Goal: Ask a question

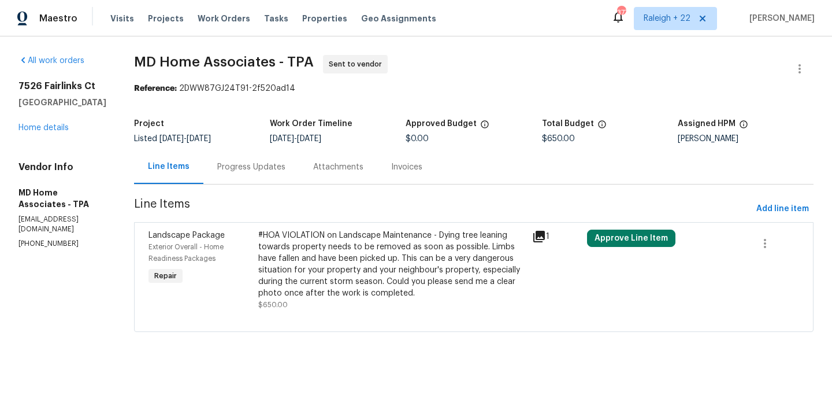
click at [260, 173] on div "Progress Updates" at bounding box center [251, 167] width 96 height 34
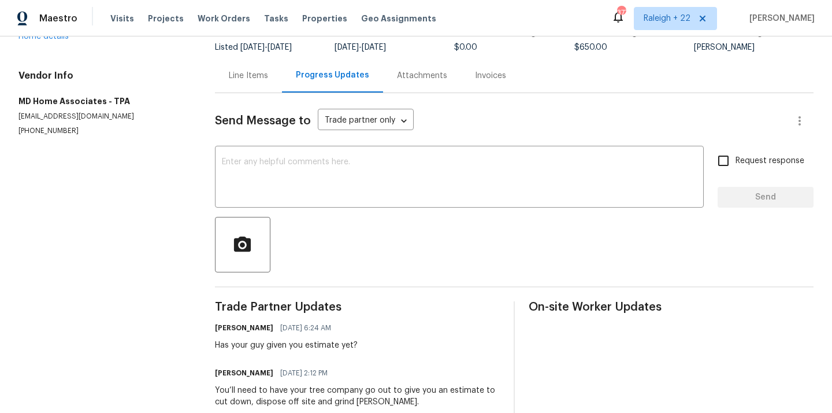
scroll to position [118, 0]
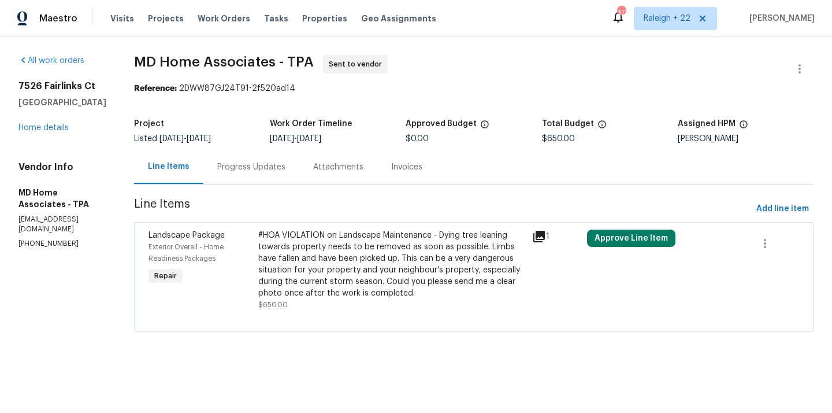
click at [286, 171] on div "Progress Updates" at bounding box center [251, 167] width 68 height 12
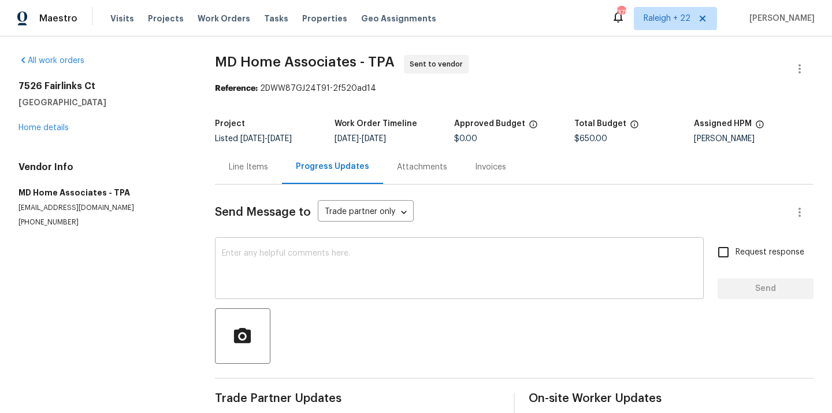
scroll to position [10, 0]
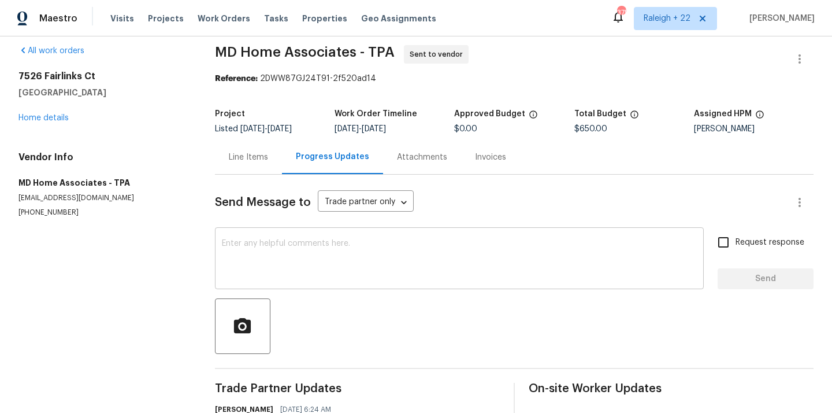
click at [314, 257] on textarea at bounding box center [459, 259] width 475 height 40
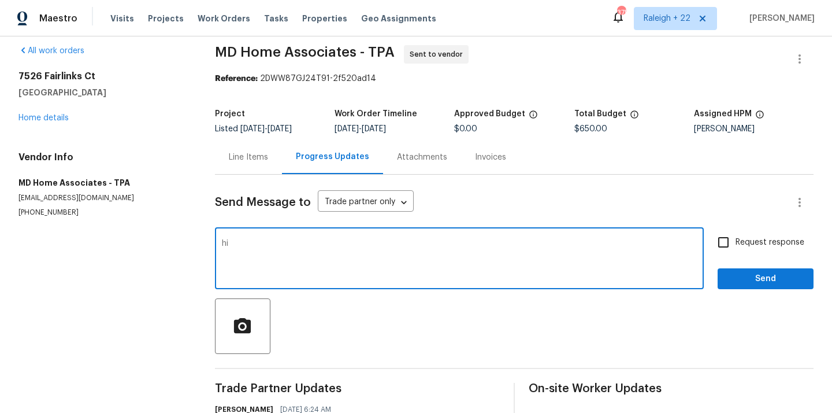
type textarea "h"
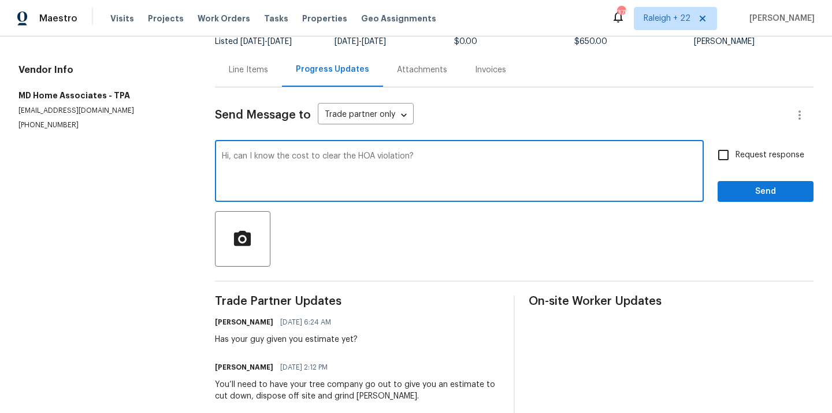
scroll to position [118, 0]
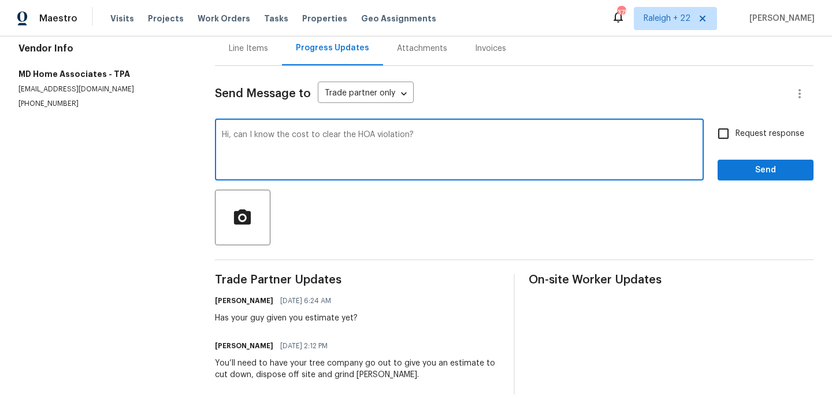
click at [461, 133] on textarea "Hi, can I know the cost to clear the HOA violation?" at bounding box center [459, 151] width 475 height 40
type textarea "Hi, can I know the cost to clear the HOA violation? Thank you."
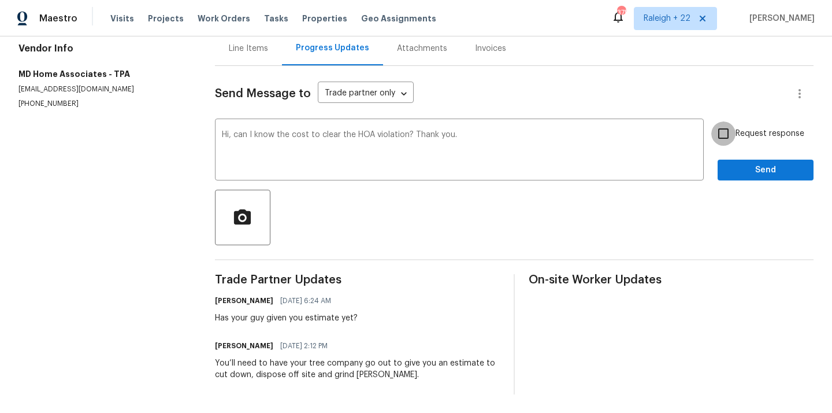
click at [725, 134] on input "Request response" at bounding box center [724, 133] width 24 height 24
checkbox input "true"
click at [739, 167] on span "Send" at bounding box center [765, 170] width 77 height 14
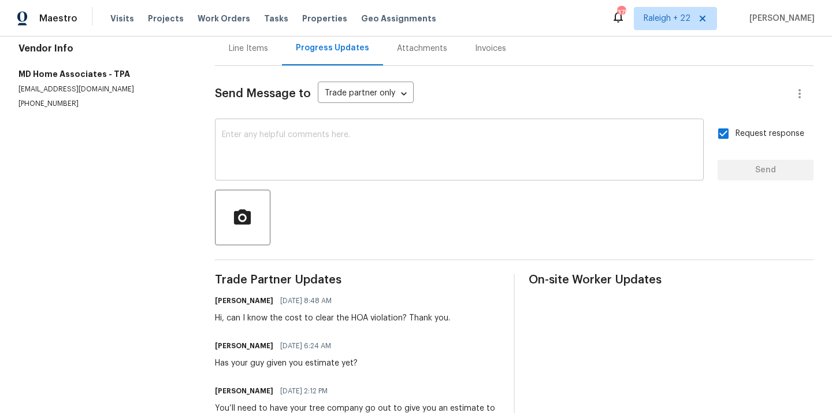
scroll to position [0, 0]
